Goal: Information Seeking & Learning: Learn about a topic

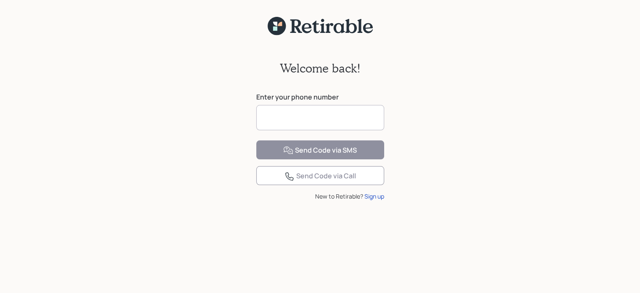
click at [326, 112] on input at bounding box center [320, 117] width 128 height 25
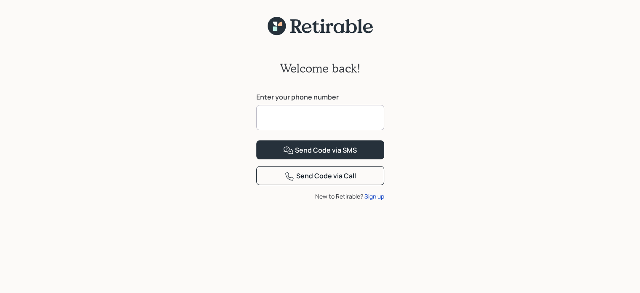
click at [326, 112] on input at bounding box center [320, 117] width 128 height 25
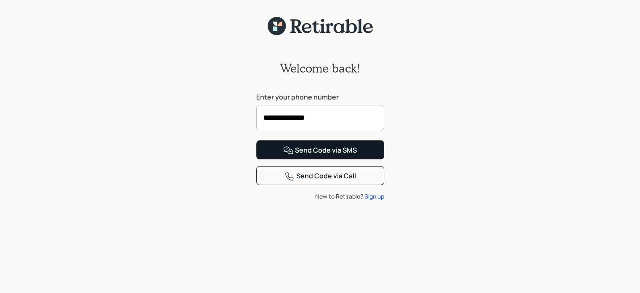
type input "**********"
click at [325, 155] on div "Send Code via SMS" at bounding box center [320, 150] width 74 height 10
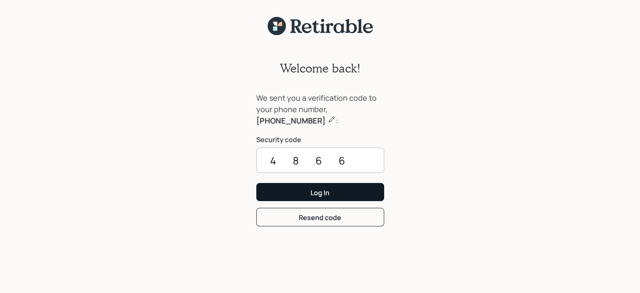
type input "4866"
click at [364, 190] on button "Log In" at bounding box center [320, 192] width 128 height 18
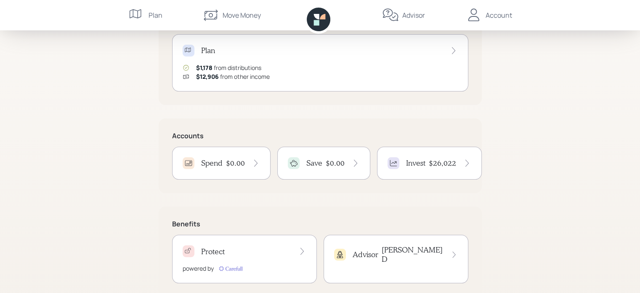
scroll to position [130, 0]
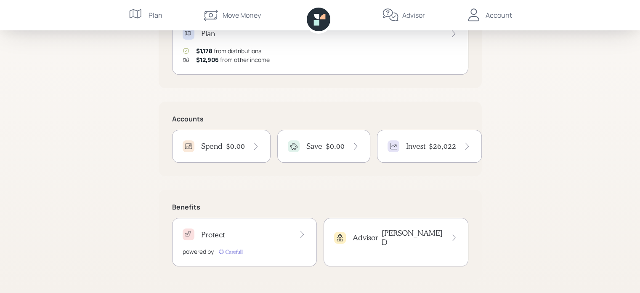
click at [364, 236] on h4 "Advisor" at bounding box center [366, 237] width 26 height 9
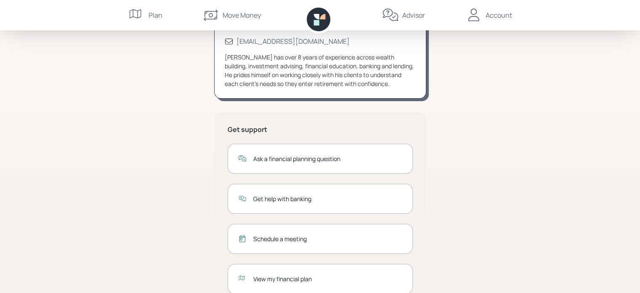
scroll to position [117, 0]
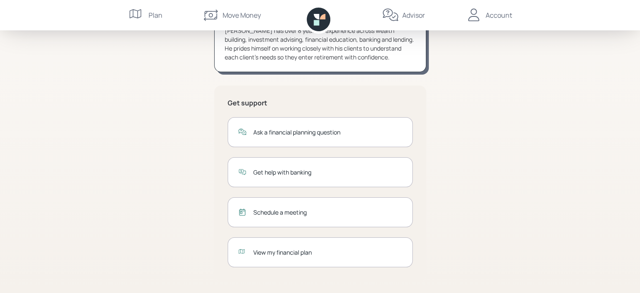
click at [182, 171] on div "[PERSON_NAME] [PHONE_NUMBER] [EMAIL_ADDRESS][DOMAIN_NAME] [PERSON_NAME] has ove…" at bounding box center [320, 124] width 323 height 340
click at [255, 209] on div "Schedule a meeting" at bounding box center [327, 211] width 149 height 9
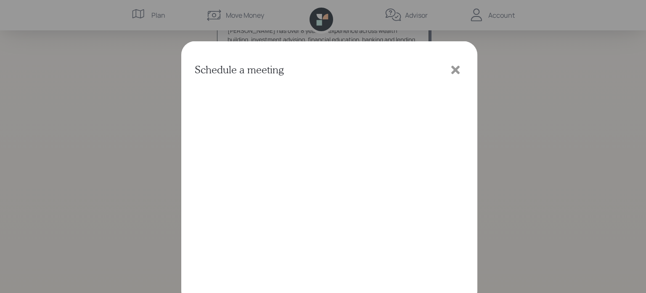
click at [451, 62] on icon at bounding box center [456, 58] width 13 height 13
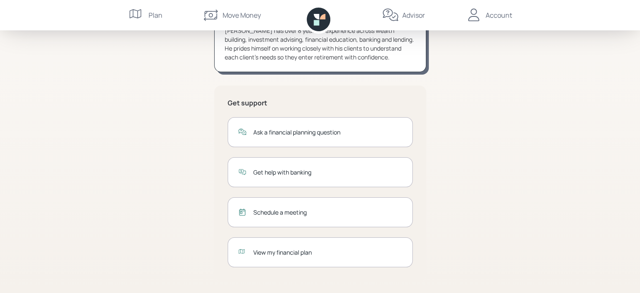
click at [113, 82] on div "Advisor [PERSON_NAME] [PHONE_NUMBER] [EMAIL_ADDRESS][DOMAIN_NAME] [PERSON_NAME]…" at bounding box center [320, 88] width 640 height 411
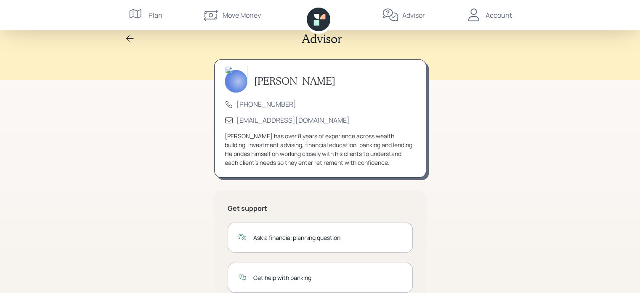
scroll to position [0, 0]
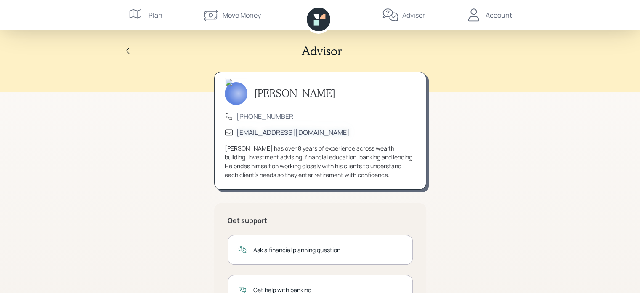
click at [240, 133] on div "[EMAIL_ADDRESS][DOMAIN_NAME]" at bounding box center [293, 132] width 113 height 9
click at [155, 170] on div "Advisor [PERSON_NAME] [PHONE_NUMBER] [EMAIL_ADDRESS][DOMAIN_NAME] [PERSON_NAME]…" at bounding box center [320, 205] width 640 height 411
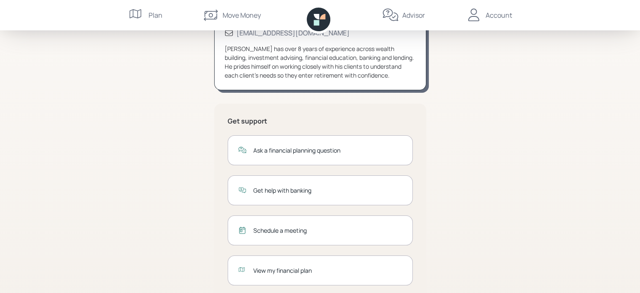
scroll to position [117, 0]
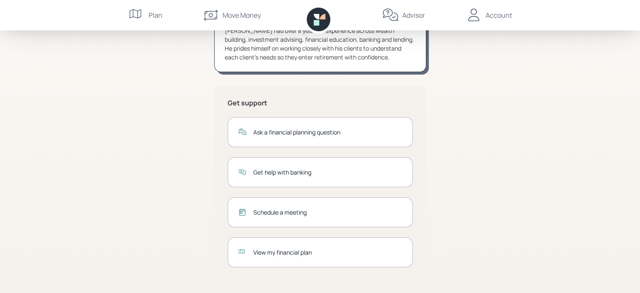
click at [263, 251] on div "View my financial plan" at bounding box center [327, 251] width 149 height 9
click at [270, 177] on div "Get help with banking" at bounding box center [320, 172] width 185 height 30
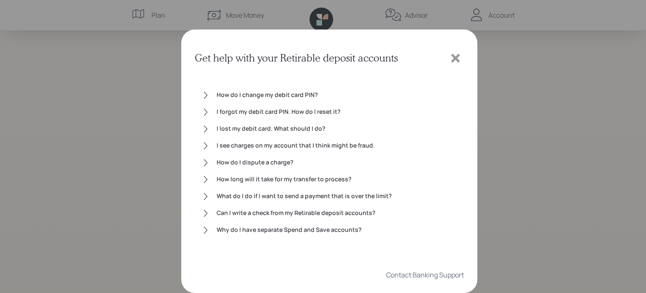
click at [456, 59] on icon at bounding box center [456, 58] width 8 height 8
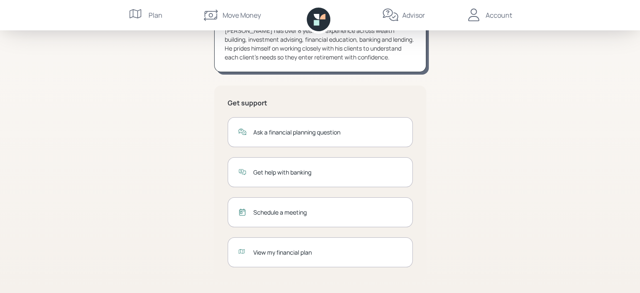
click at [260, 174] on div "Get help with banking" at bounding box center [327, 172] width 149 height 9
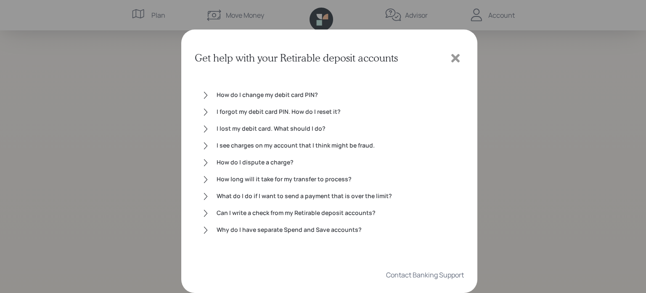
click at [451, 57] on icon at bounding box center [456, 58] width 13 height 13
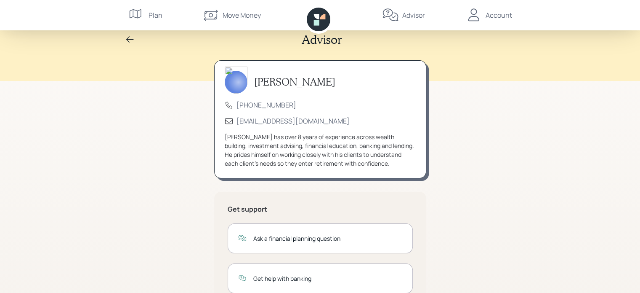
scroll to position [0, 0]
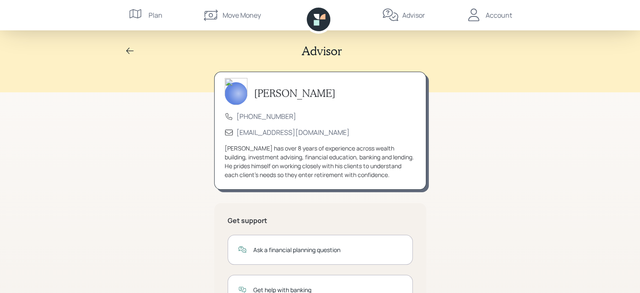
click at [110, 126] on div "Advisor [PERSON_NAME] [PHONE_NUMBER] [EMAIL_ADDRESS][DOMAIN_NAME] [PERSON_NAME]…" at bounding box center [320, 205] width 640 height 411
click at [127, 52] on icon at bounding box center [130, 51] width 8 height 6
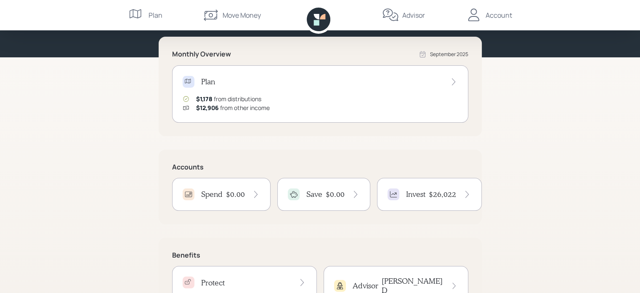
scroll to position [130, 0]
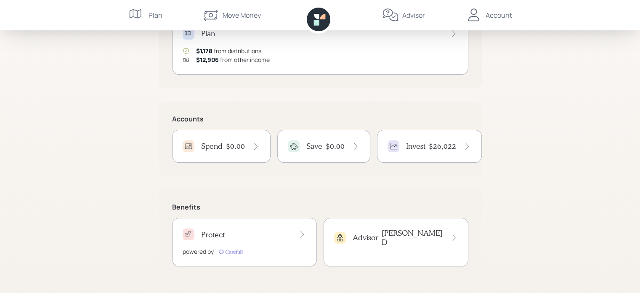
click at [204, 145] on h4 "Spend" at bounding box center [211, 145] width 21 height 9
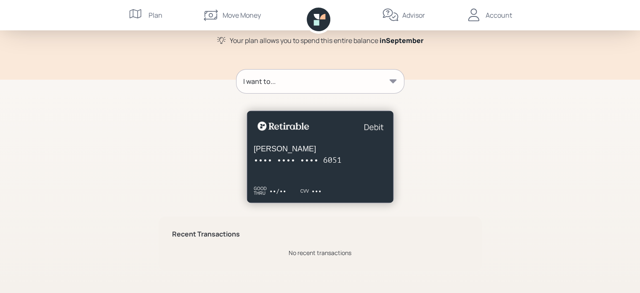
scroll to position [78, 0]
click at [178, 127] on div at bounding box center [320, 150] width 323 height 102
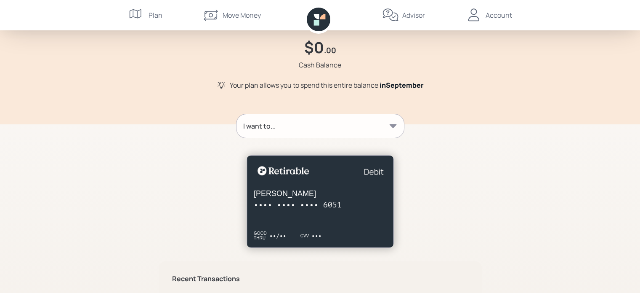
scroll to position [0, 0]
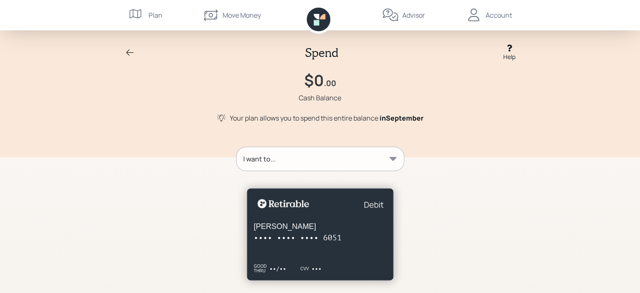
click at [128, 50] on icon at bounding box center [130, 52] width 8 height 6
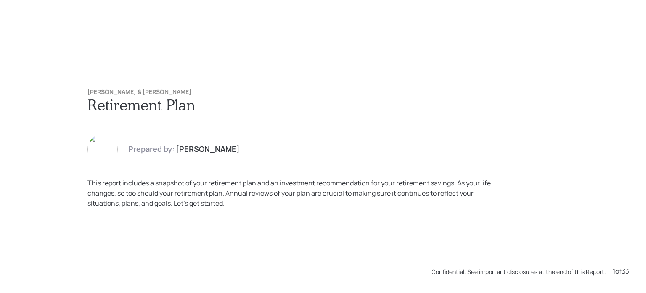
click at [253, 247] on div "Michael & Rose Feeney Retirement Plan Prepared by: James DiStasi This report in…" at bounding box center [323, 146] width 646 height 293
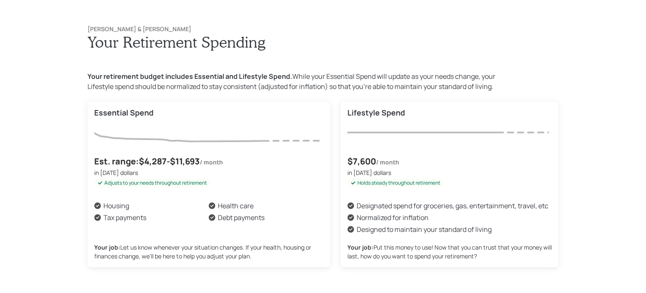
scroll to position [585, 0]
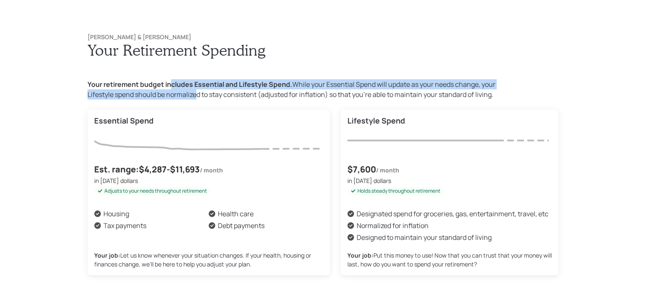
drag, startPoint x: 166, startPoint y: 88, endPoint x: 191, endPoint y: 95, distance: 26.0
click at [191, 95] on div "Your retirement budget includes Essential and Lifestyle Spend. While your Essen…" at bounding box center [297, 89] width 418 height 20
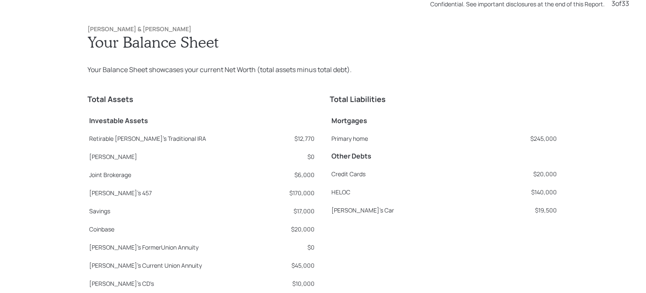
scroll to position [878, 0]
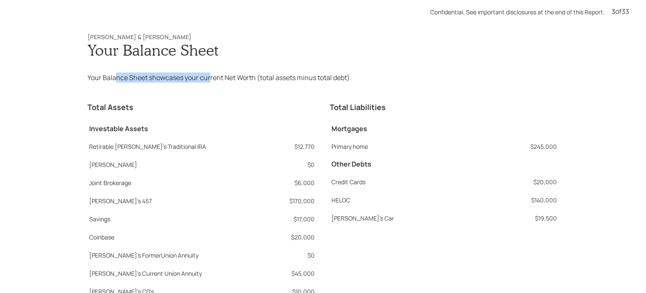
drag, startPoint x: 111, startPoint y: 76, endPoint x: 247, endPoint y: 73, distance: 136.8
click at [247, 73] on div "Your Balance Sheet showcases your current Net Worth (total assets minus total d…" at bounding box center [323, 77] width 471 height 10
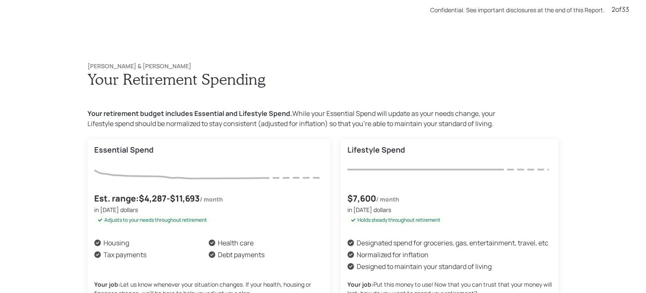
scroll to position [585, 0]
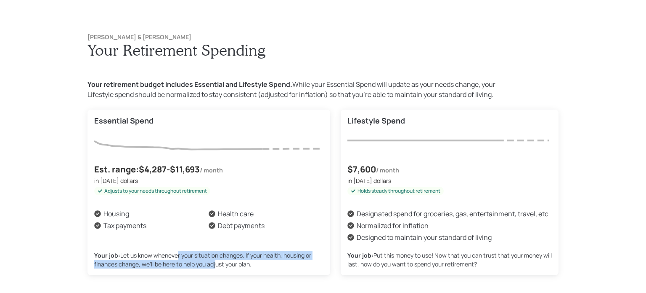
drag, startPoint x: 210, startPoint y: 265, endPoint x: 168, endPoint y: 245, distance: 46.7
click at [172, 245] on div "Housing Health care Tax payments Debt payments Your job: Let us know whenever y…" at bounding box center [208, 238] width 229 height 60
click at [145, 263] on div "Your job: Let us know whenever your situation changes. If your health, housing …" at bounding box center [208, 259] width 229 height 18
